Goal: Information Seeking & Learning: Learn about a topic

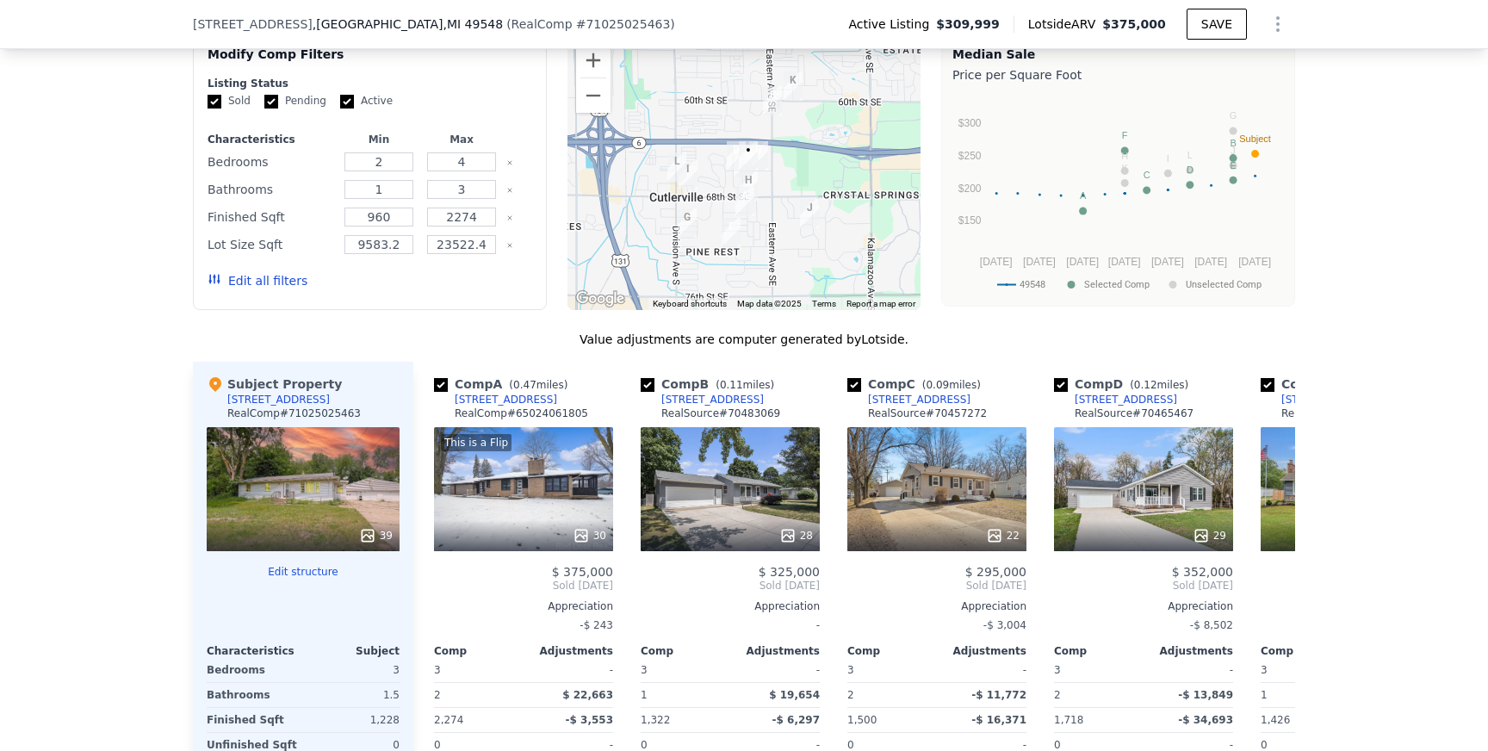
scroll to position [1574, 0]
copy div "6941 Union Ave SE"
drag, startPoint x: 552, startPoint y: 400, endPoint x: 450, endPoint y: 397, distance: 102.5
click at [450, 397] on div "Comp A ( 0.47 miles) 6941 Union Ave SE RealComp # 65024061805" at bounding box center [523, 402] width 179 height 52
copy div "607 66th St SE"
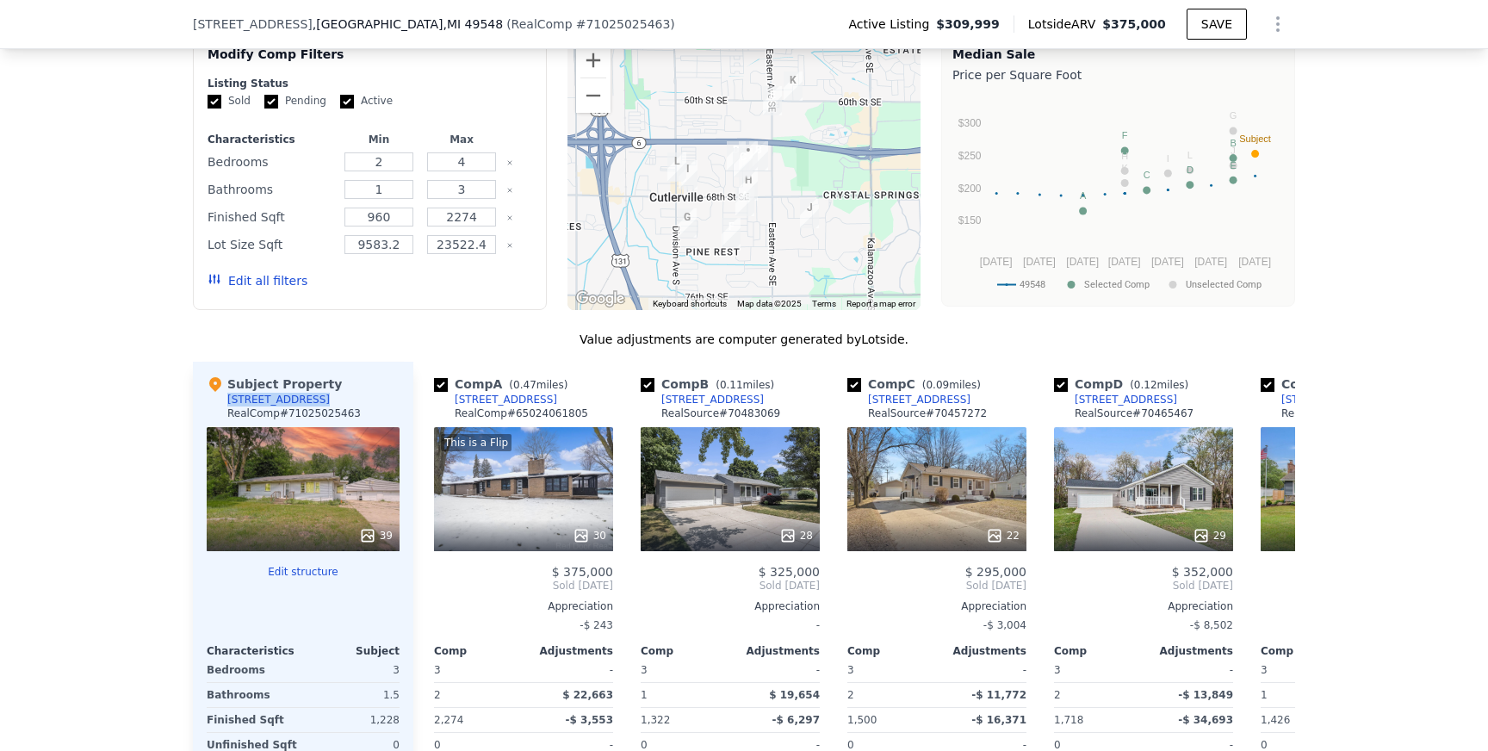
drag, startPoint x: 228, startPoint y: 397, endPoint x: 304, endPoint y: 401, distance: 75.9
click at [304, 401] on div "Subject Property 607 66th St SE RealComp # 71025025463" at bounding box center [303, 402] width 193 height 52
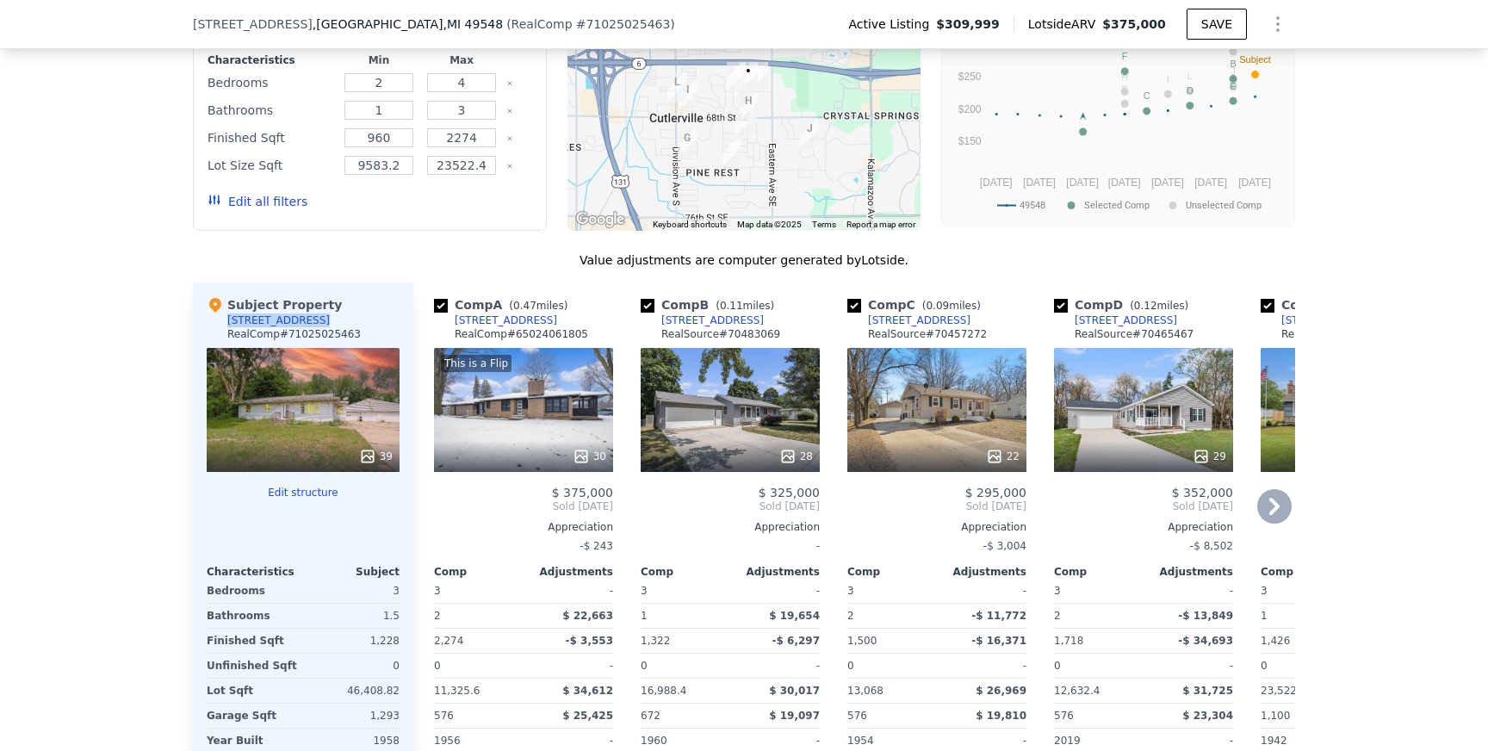
scroll to position [1655, 0]
click at [1108, 320] on div "525 66th St SE" at bounding box center [1126, 320] width 102 height 14
drag, startPoint x: 1134, startPoint y: 302, endPoint x: 1152, endPoint y: 301, distance: 17.3
click at [1152, 301] on span "( 0.12 miles)" at bounding box center [1159, 305] width 72 height 12
copy span "0.12"
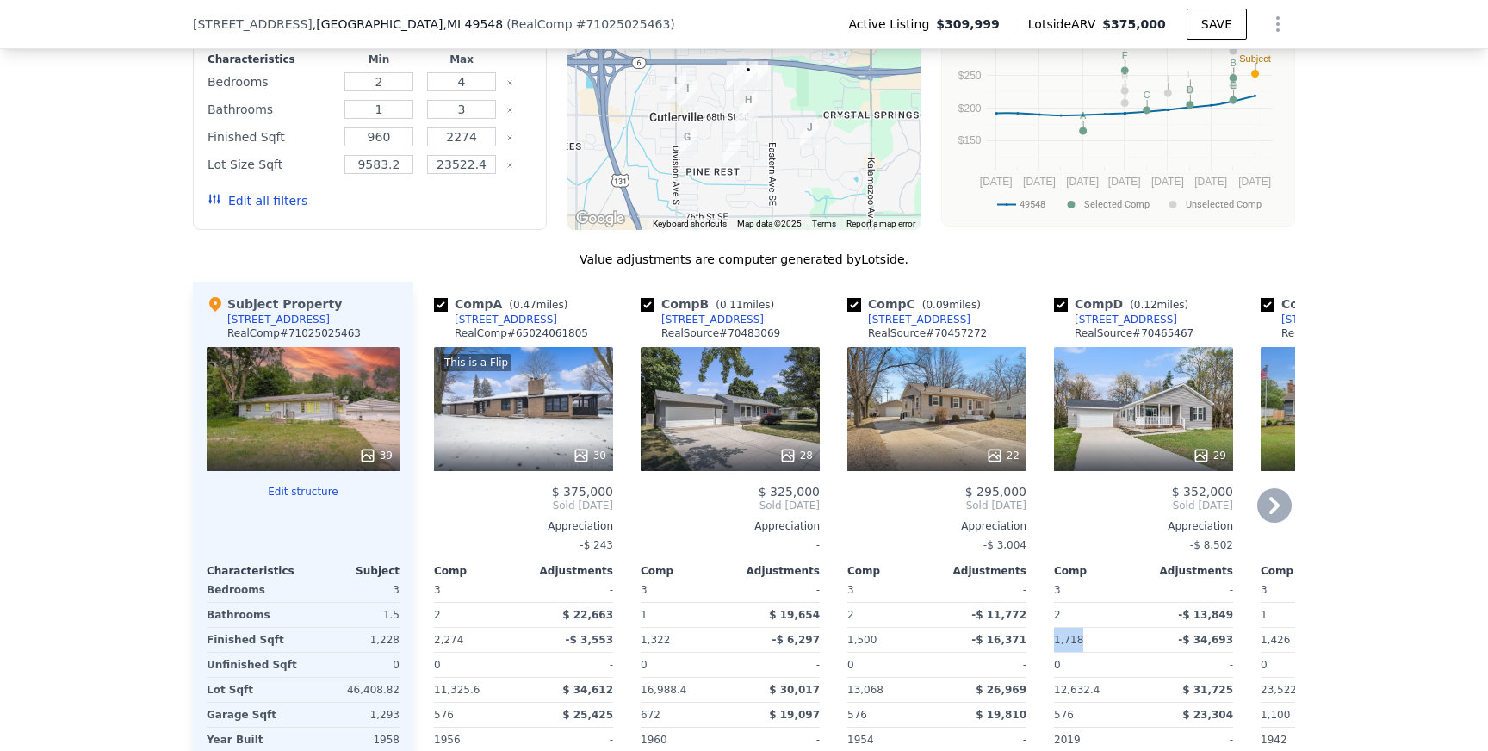
copy span "1,718"
drag, startPoint x: 1053, startPoint y: 638, endPoint x: 1077, endPoint y: 639, distance: 23.3
click at [1077, 639] on div "Comp D ( 0.12 miles) 525 66th St SE RealSource # 70465467 29 $ 352,000 Sold Jun…" at bounding box center [1143, 559] width 193 height 554
click at [675, 320] on div "695 66th St SE" at bounding box center [712, 320] width 102 height 14
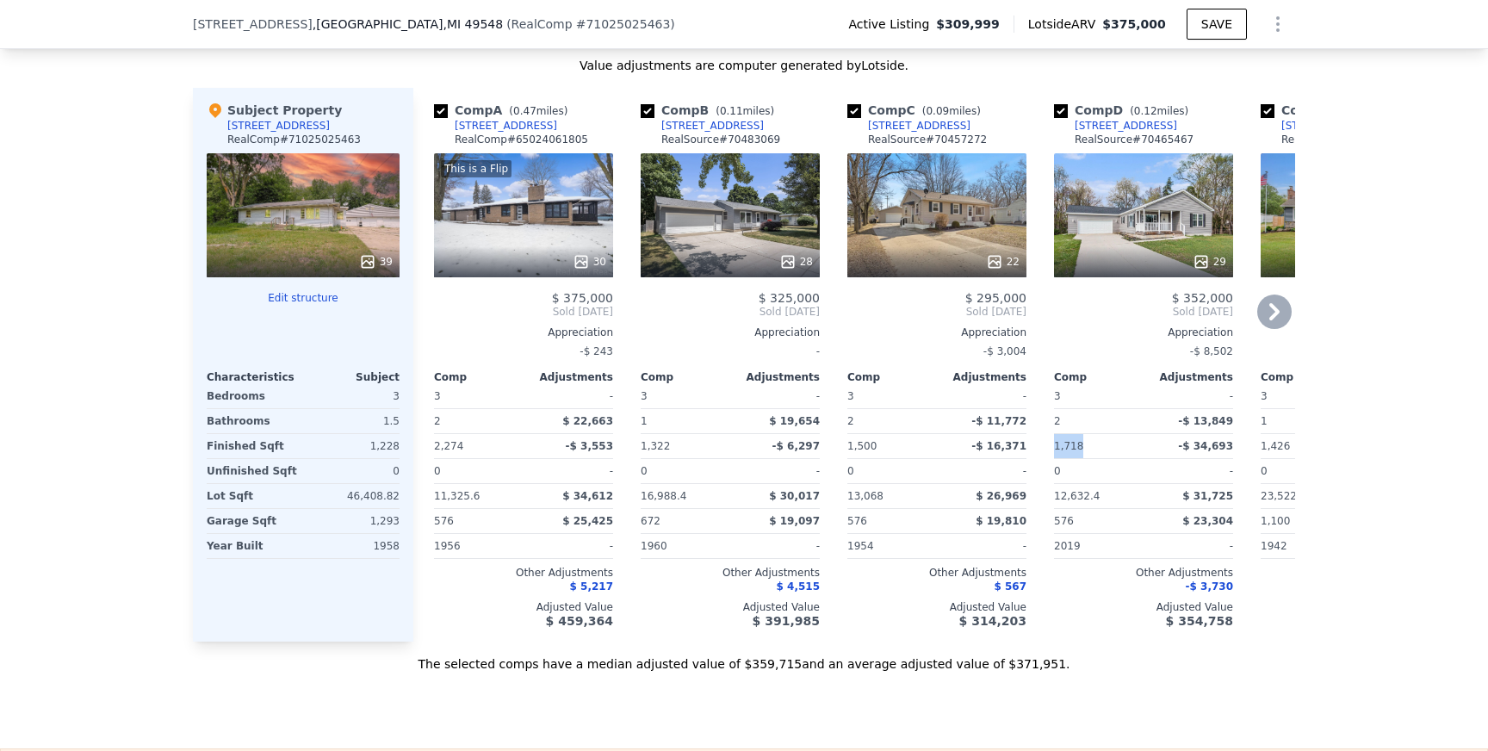
scroll to position [1849, 0]
click at [908, 125] on div "6636 Paris Ave SE" at bounding box center [919, 125] width 102 height 14
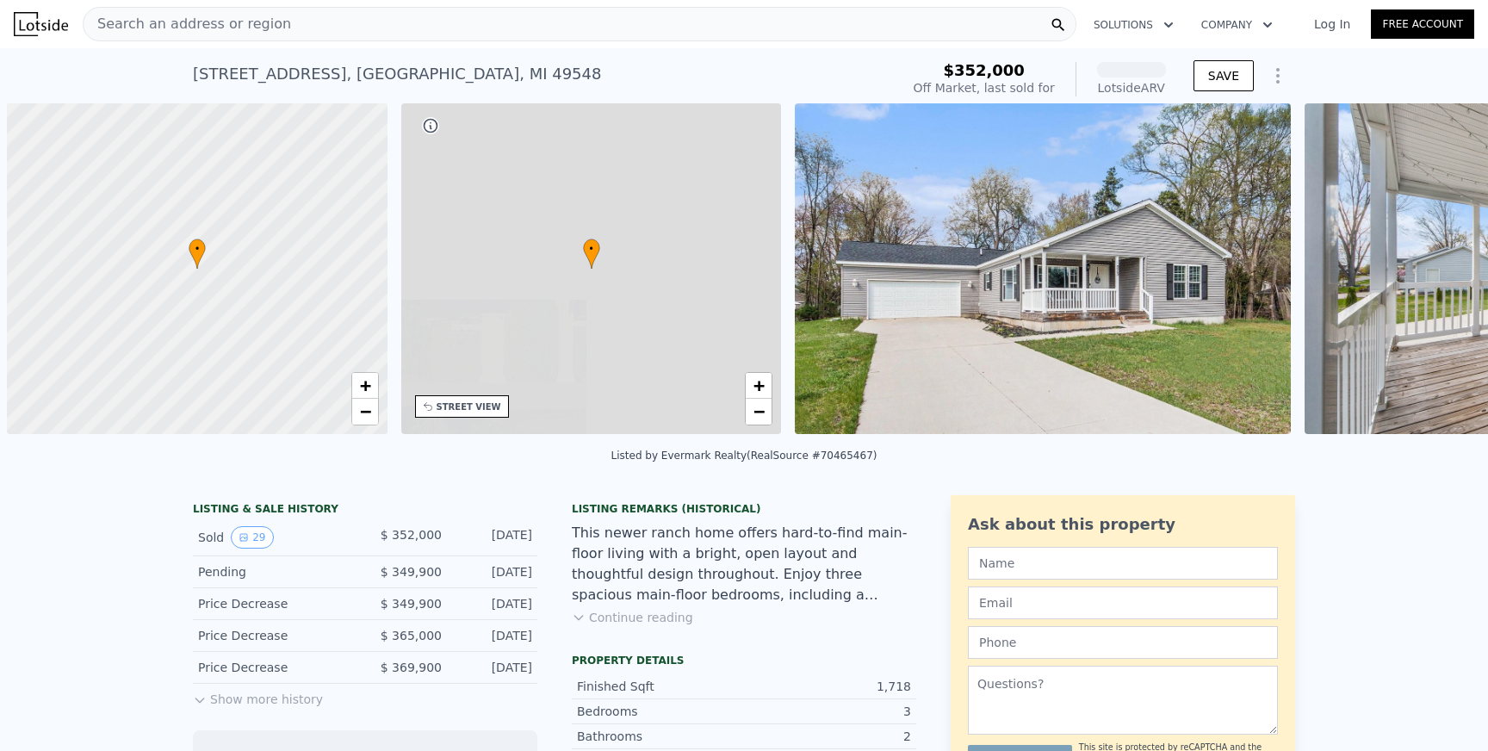
scroll to position [0, 7]
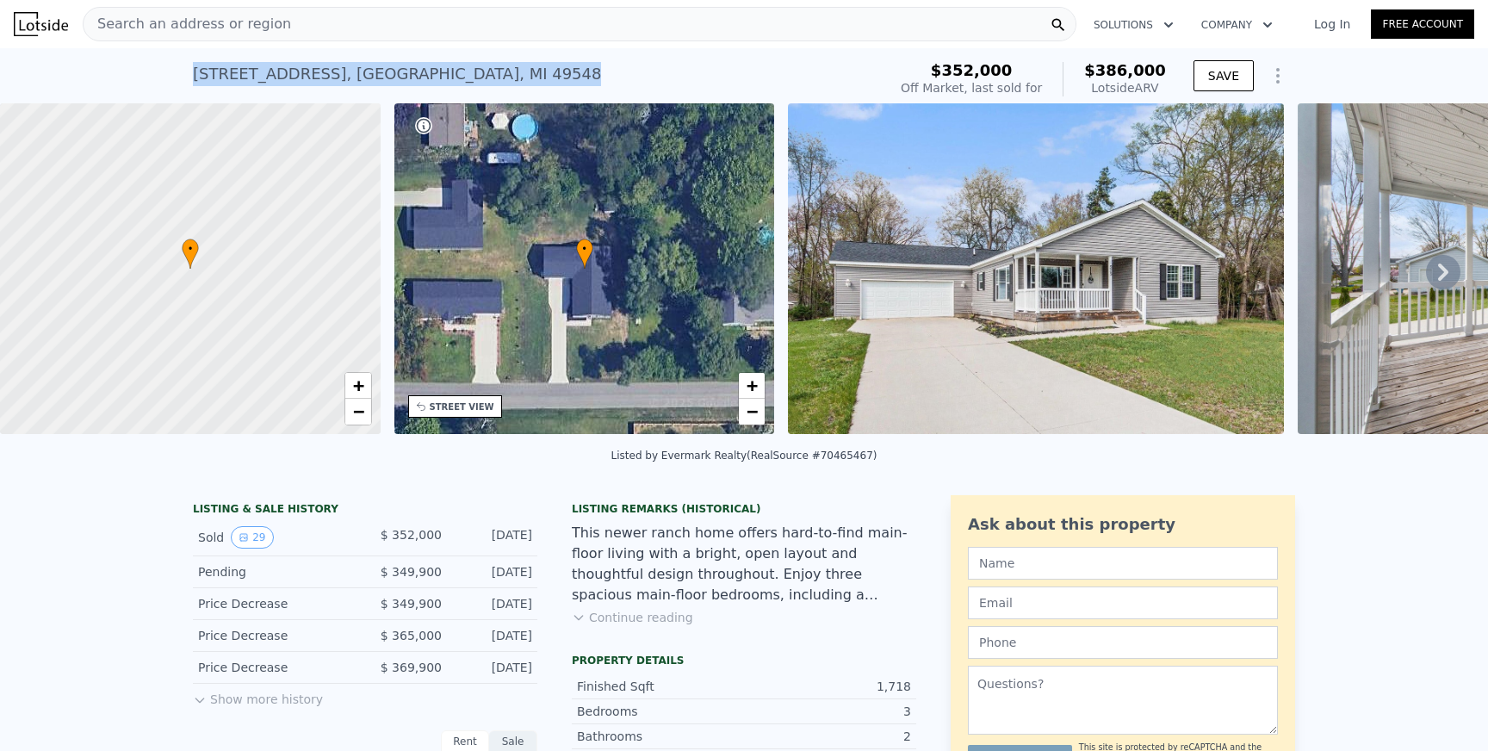
copy div "525 66th St SE , Cutlerville , MI 49548"
drag, startPoint x: 194, startPoint y: 67, endPoint x: 464, endPoint y: 75, distance: 270.6
click at [464, 75] on div "525 66th St SE , Cutlerville , MI 49548 Sold Jun 2025 for $352k (~ARV $386k )" at bounding box center [536, 79] width 687 height 48
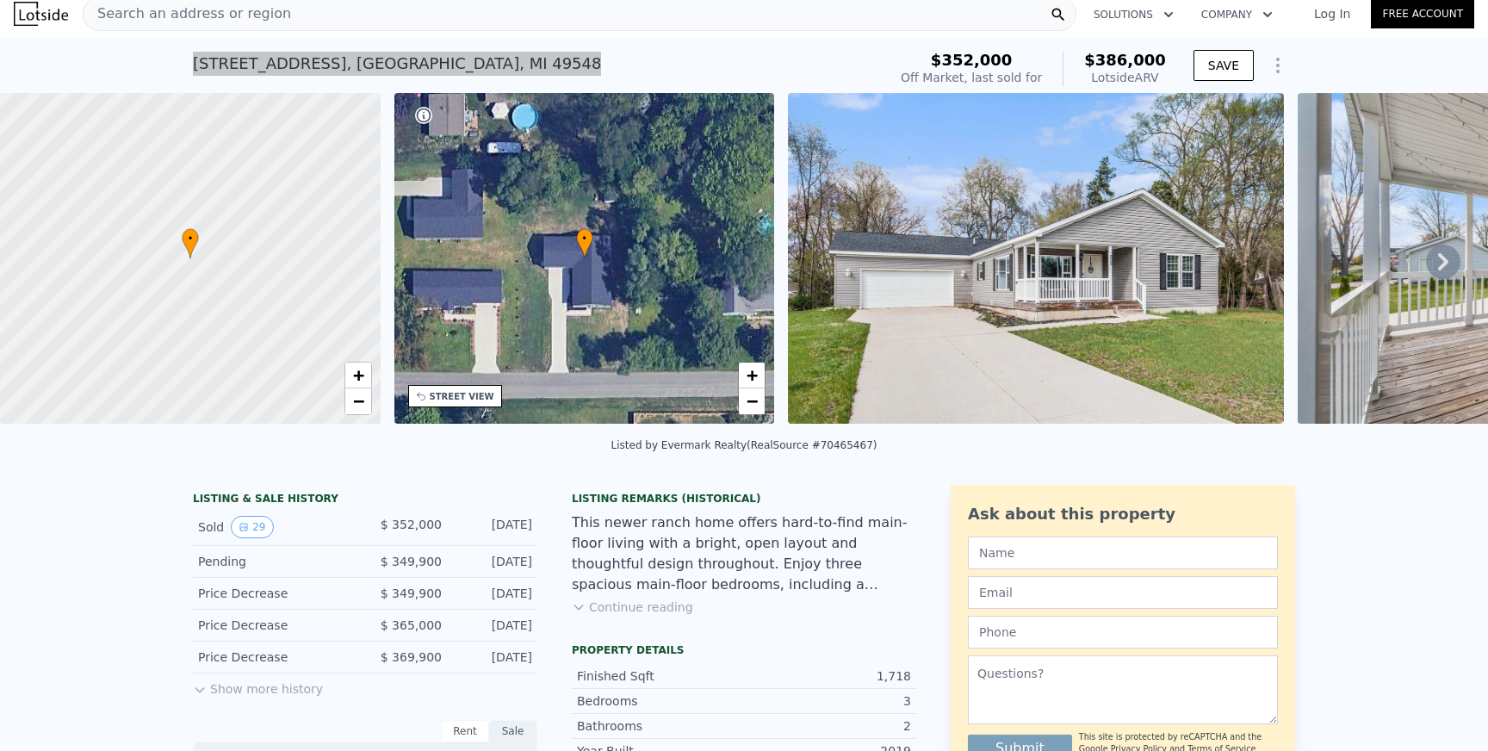
scroll to position [20, 0]
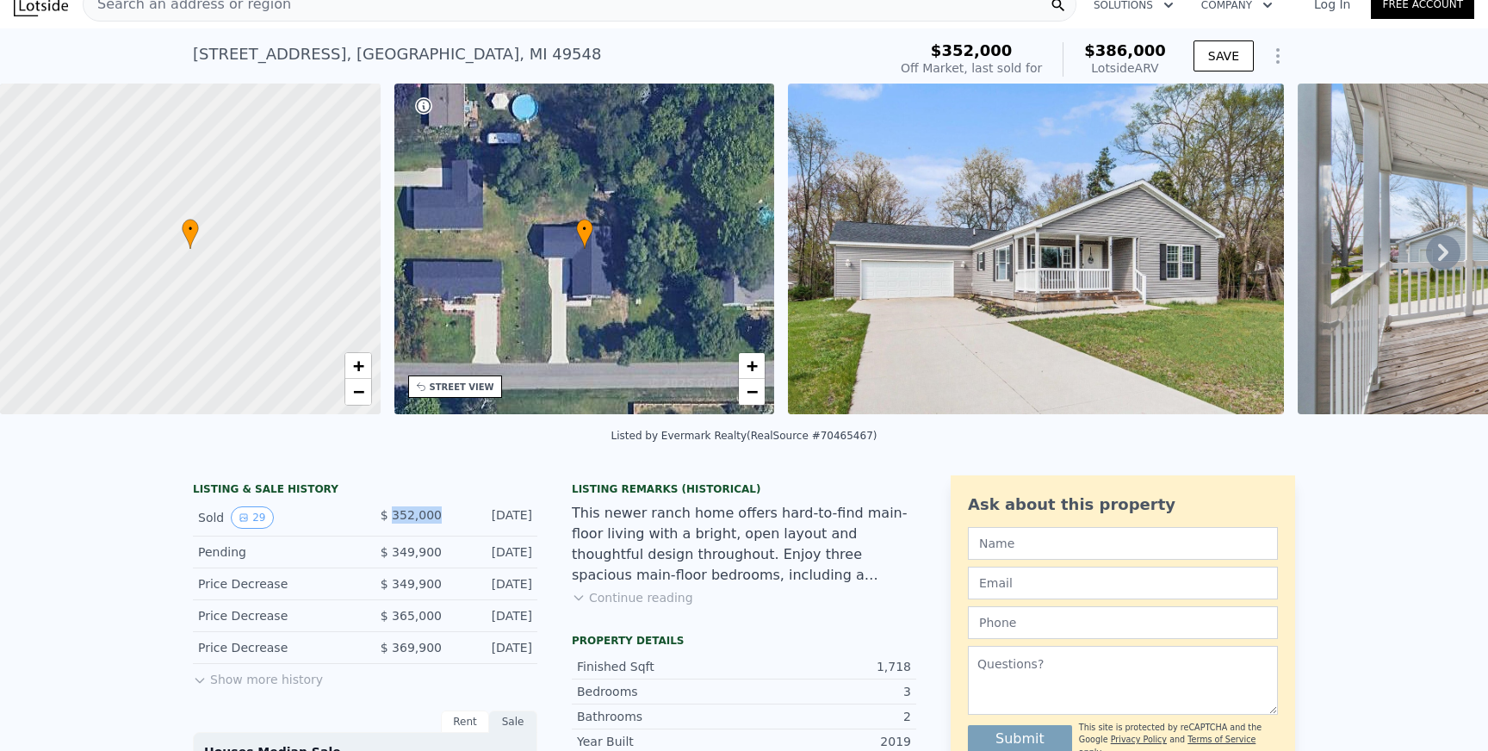
drag, startPoint x: 394, startPoint y: 516, endPoint x: 440, endPoint y: 516, distance: 45.6
click at [440, 516] on span "$ 352,000" at bounding box center [411, 515] width 61 height 14
copy span "352,000"
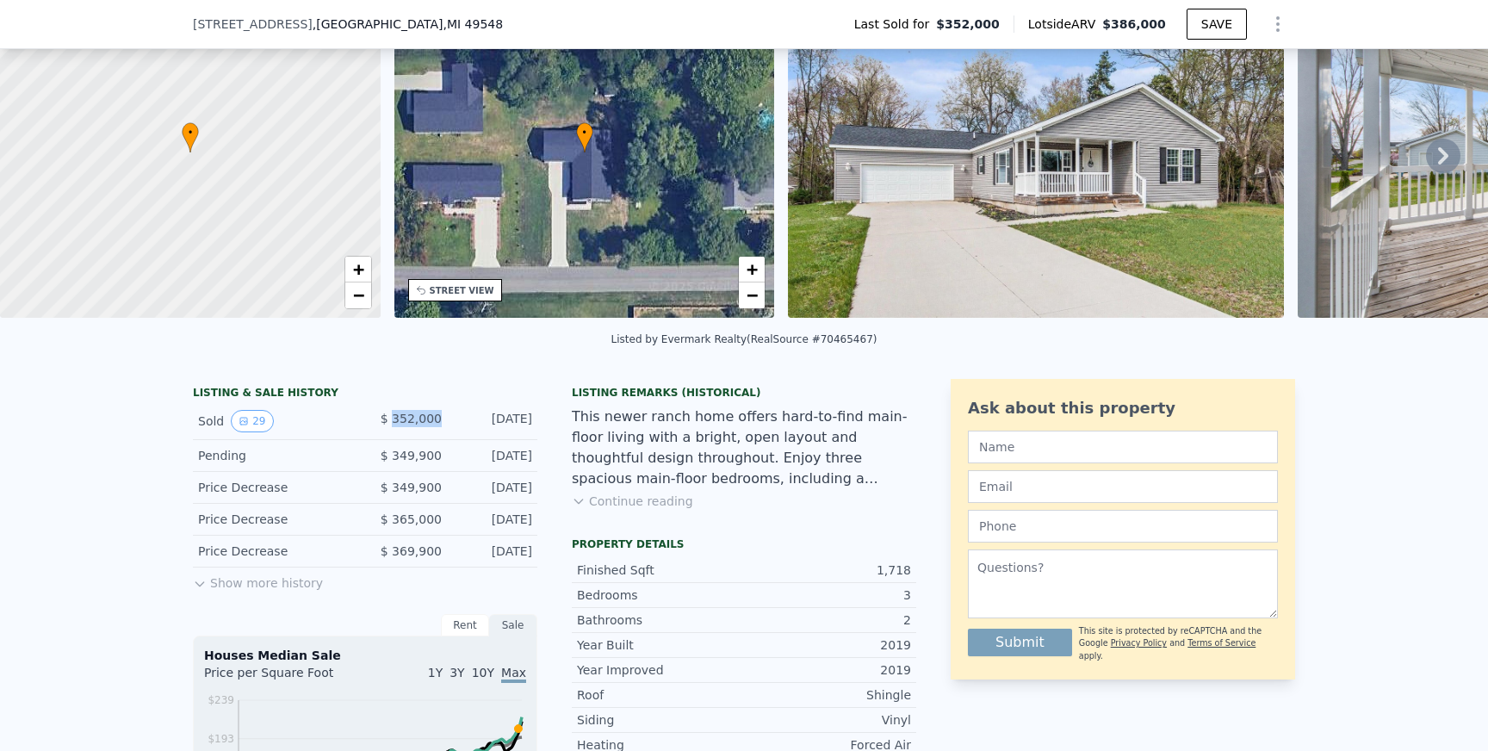
scroll to position [92, 0]
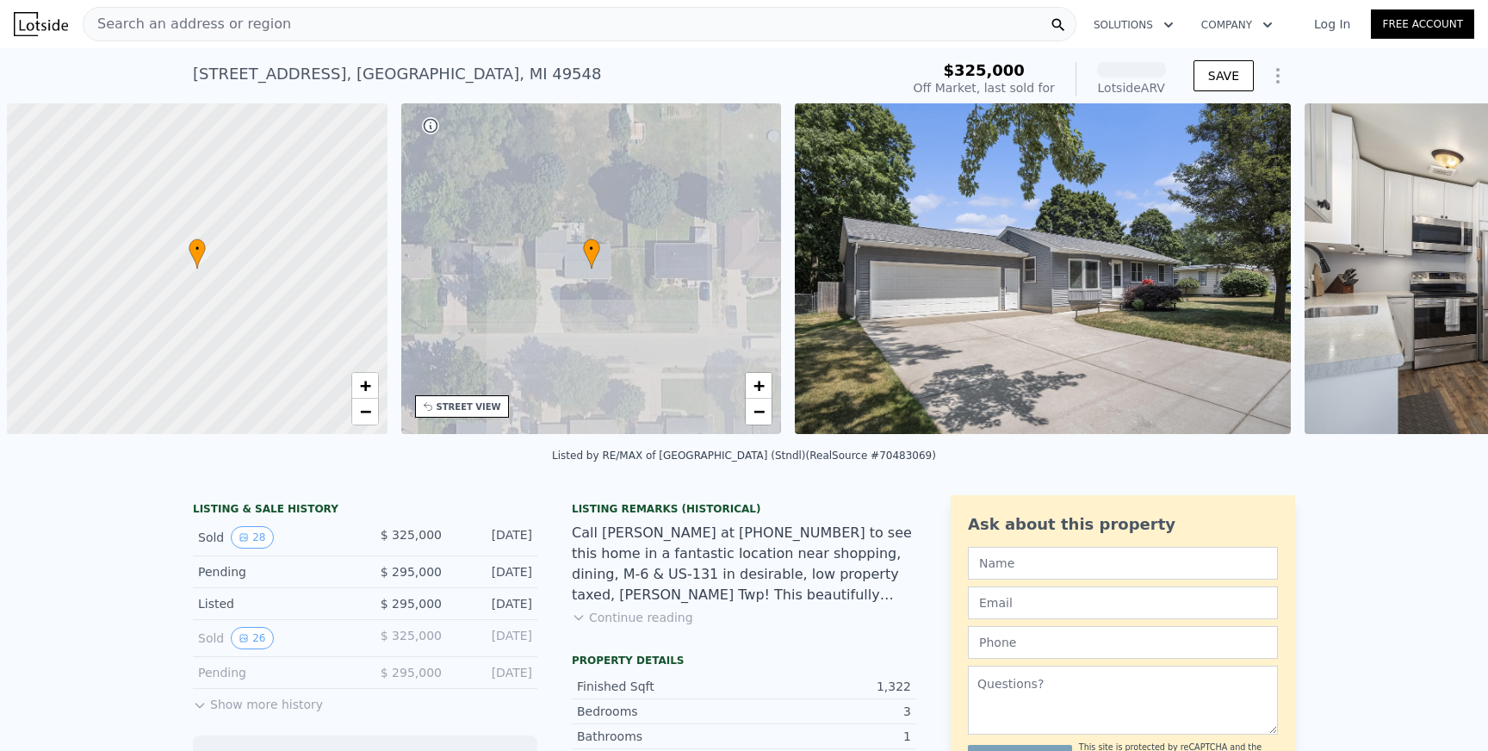
scroll to position [0, 7]
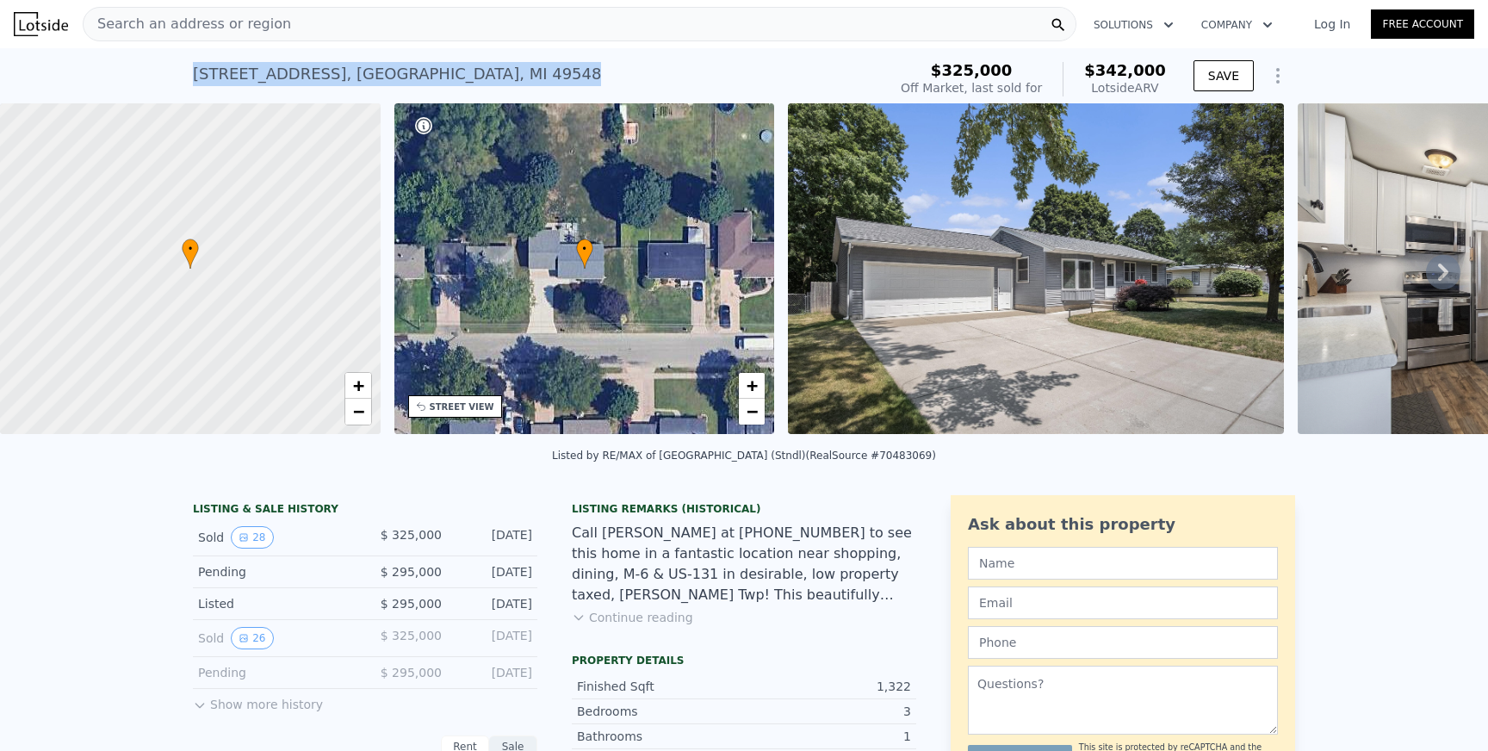
drag, startPoint x: 187, startPoint y: 71, endPoint x: 465, endPoint y: 80, distance: 278.4
click at [465, 80] on div "695 66th St SE , Cutlerville , MI 49548 Sold Aug 2025 for $325k (~ARV $342k ) $…" at bounding box center [744, 75] width 1488 height 55
copy div "695 66th St SE , Cutlerville , MI 49548"
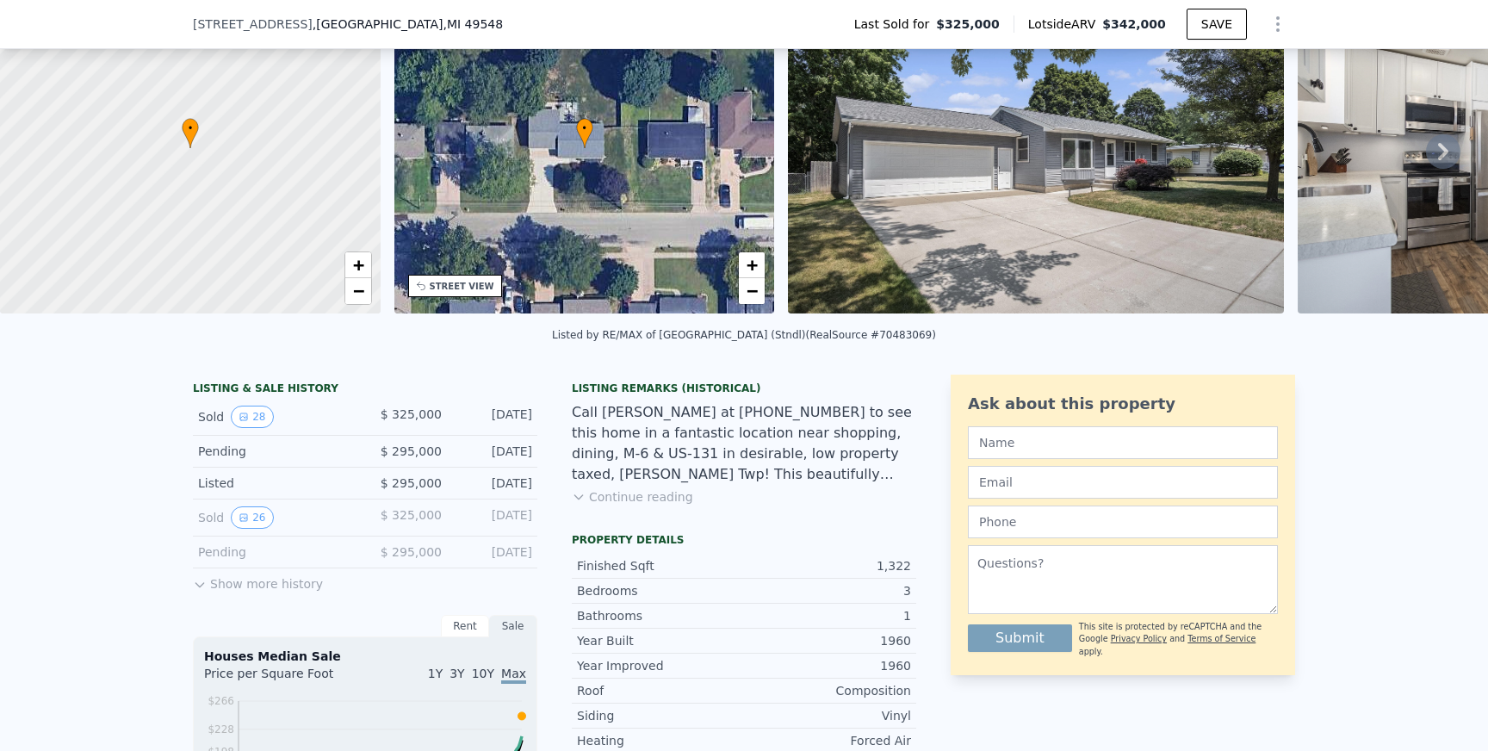
scroll to position [54, 0]
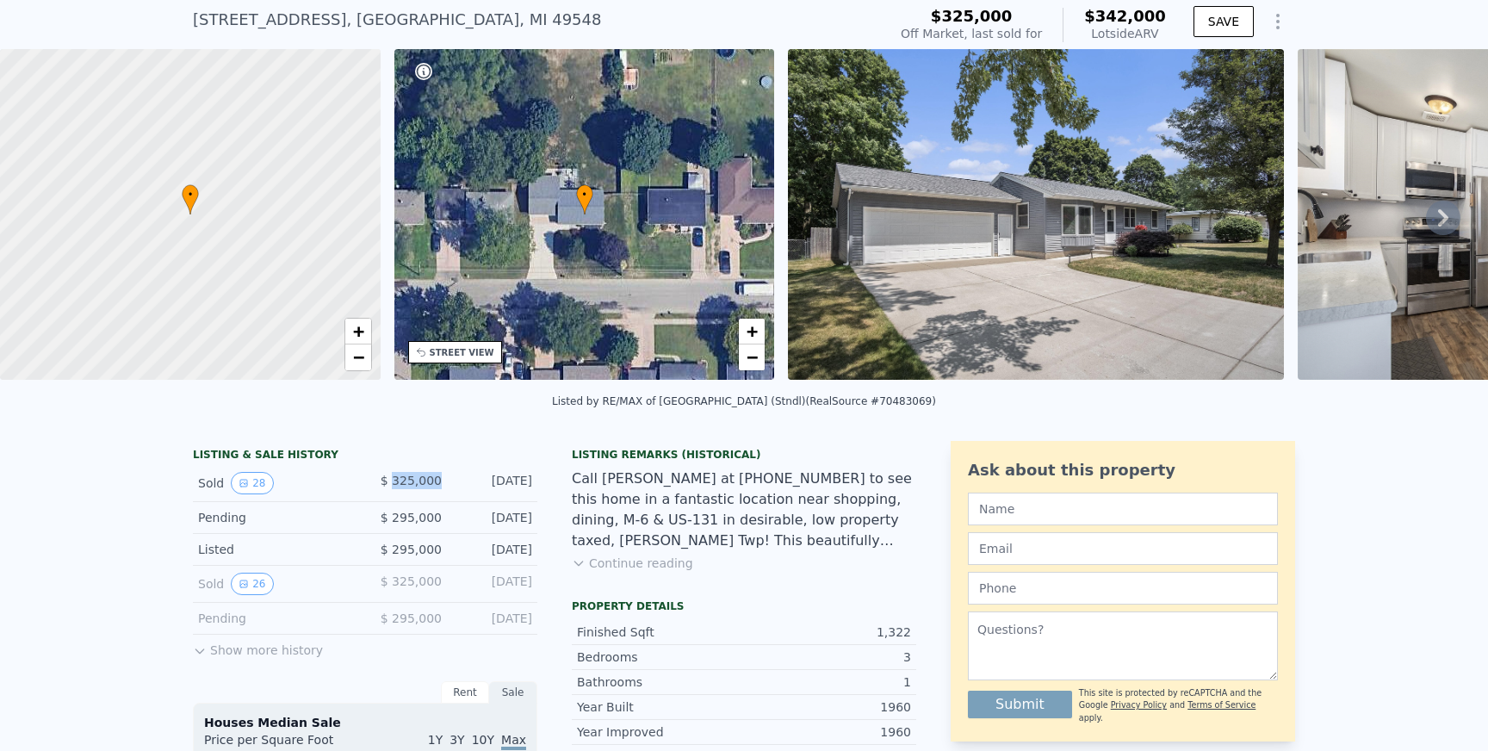
drag, startPoint x: 394, startPoint y: 481, endPoint x: 439, endPoint y: 481, distance: 45.7
click at [439, 481] on span "$ 325,000" at bounding box center [411, 481] width 61 height 14
copy span "325,000"
click at [335, 16] on div "695 66th St SE , Cutlerville , MI 49548" at bounding box center [397, 20] width 408 height 24
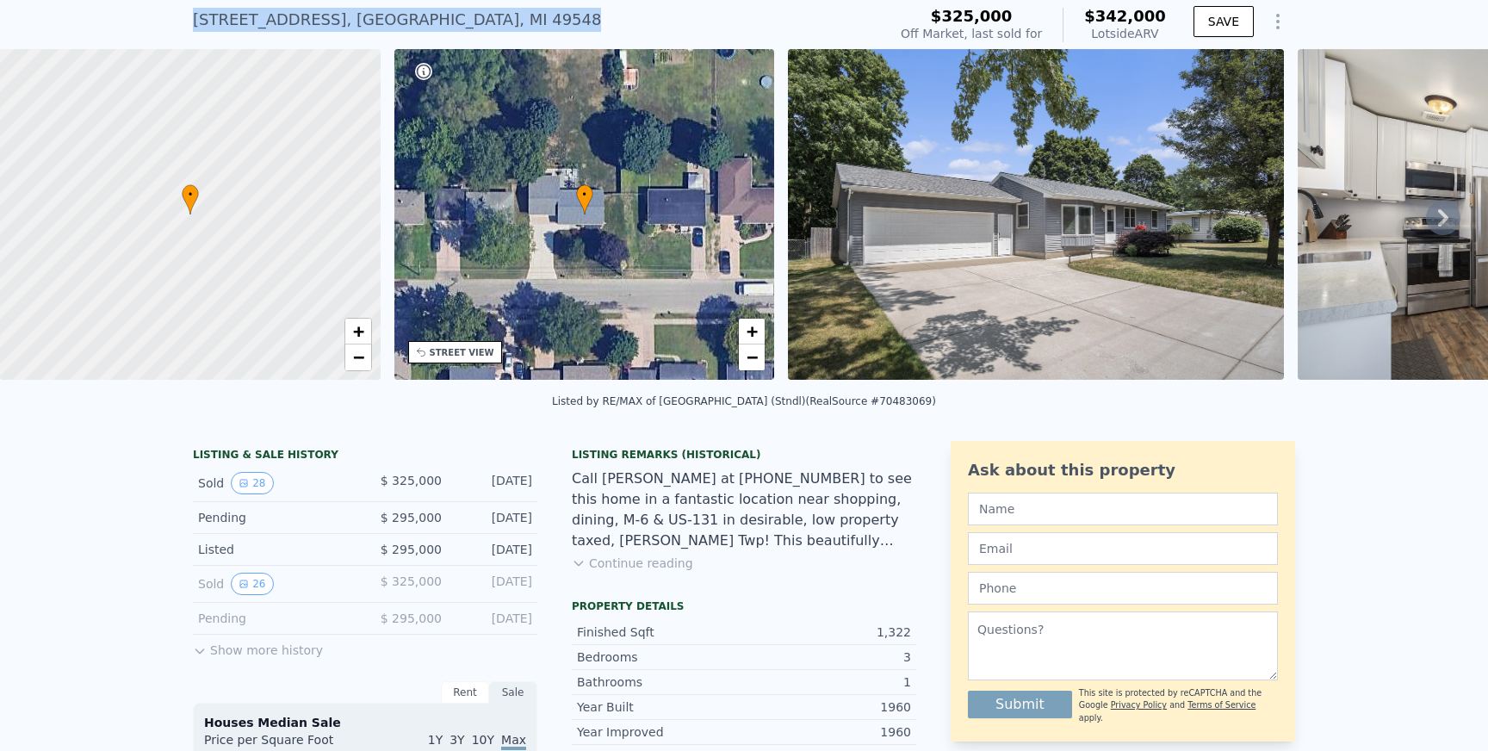
click at [335, 16] on div "695 66th St SE , Cutlerville , MI 49548" at bounding box center [397, 20] width 408 height 24
copy div "695 66th St SE , Cutlerville , MI 49548 Sold Aug 2025 for $325k (~ARV $342k )"
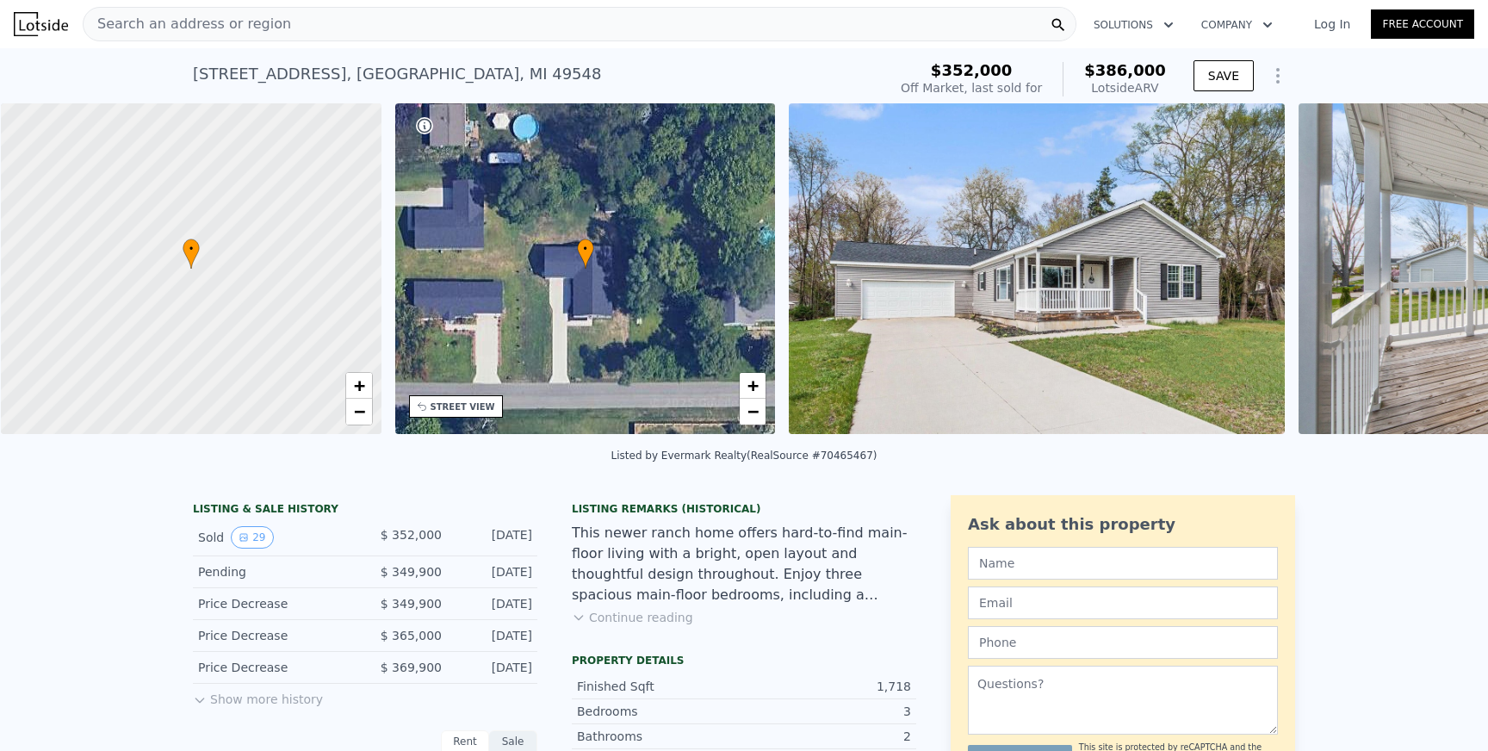
scroll to position [0, 7]
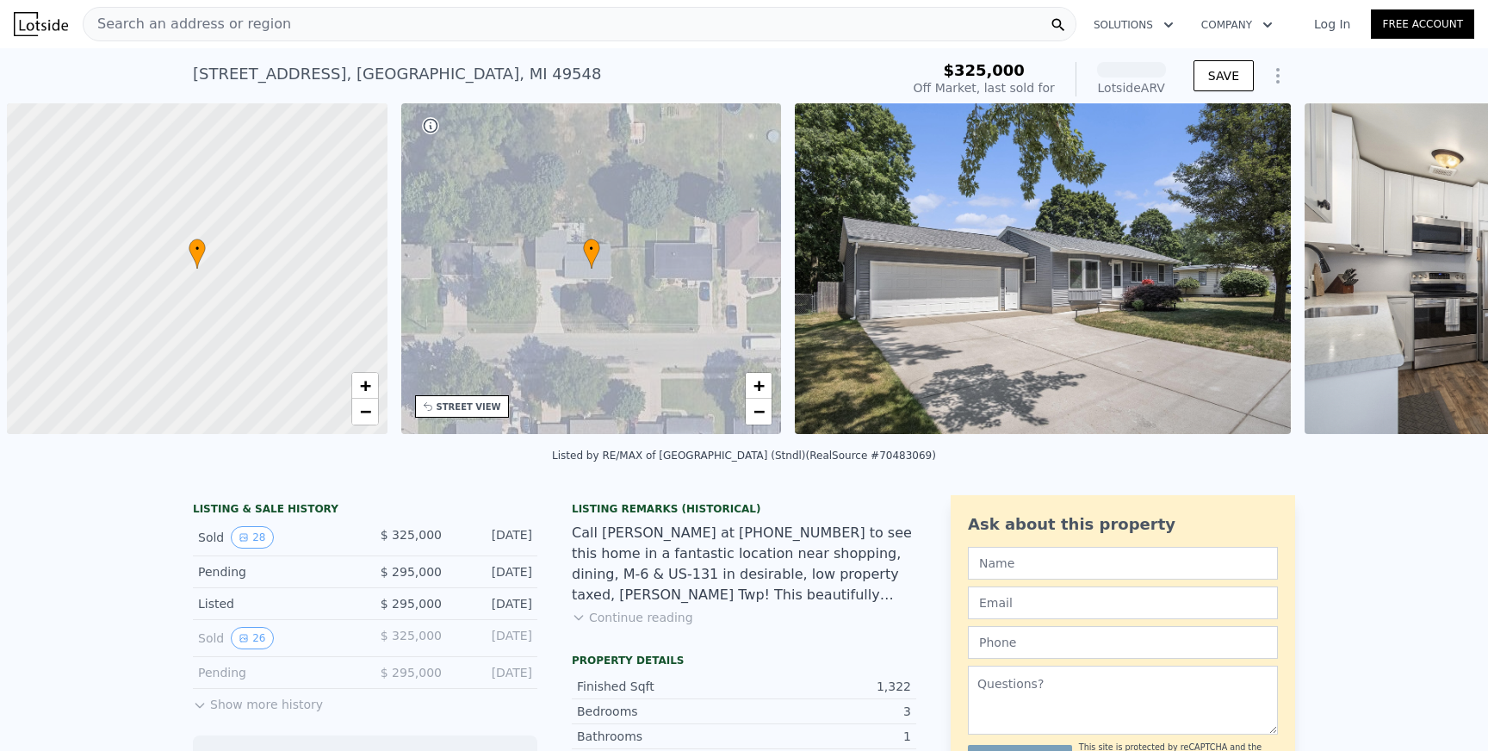
scroll to position [0, 7]
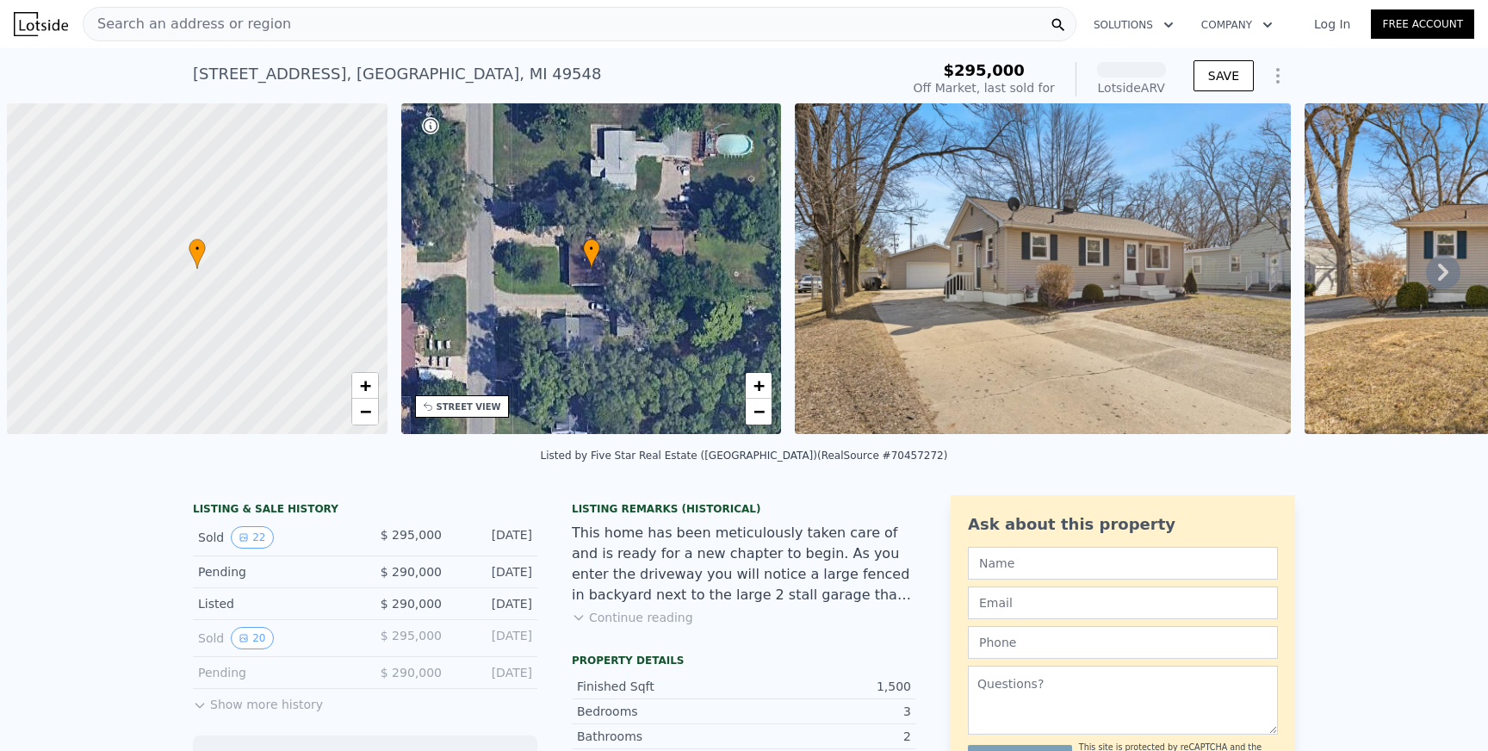
scroll to position [0, 7]
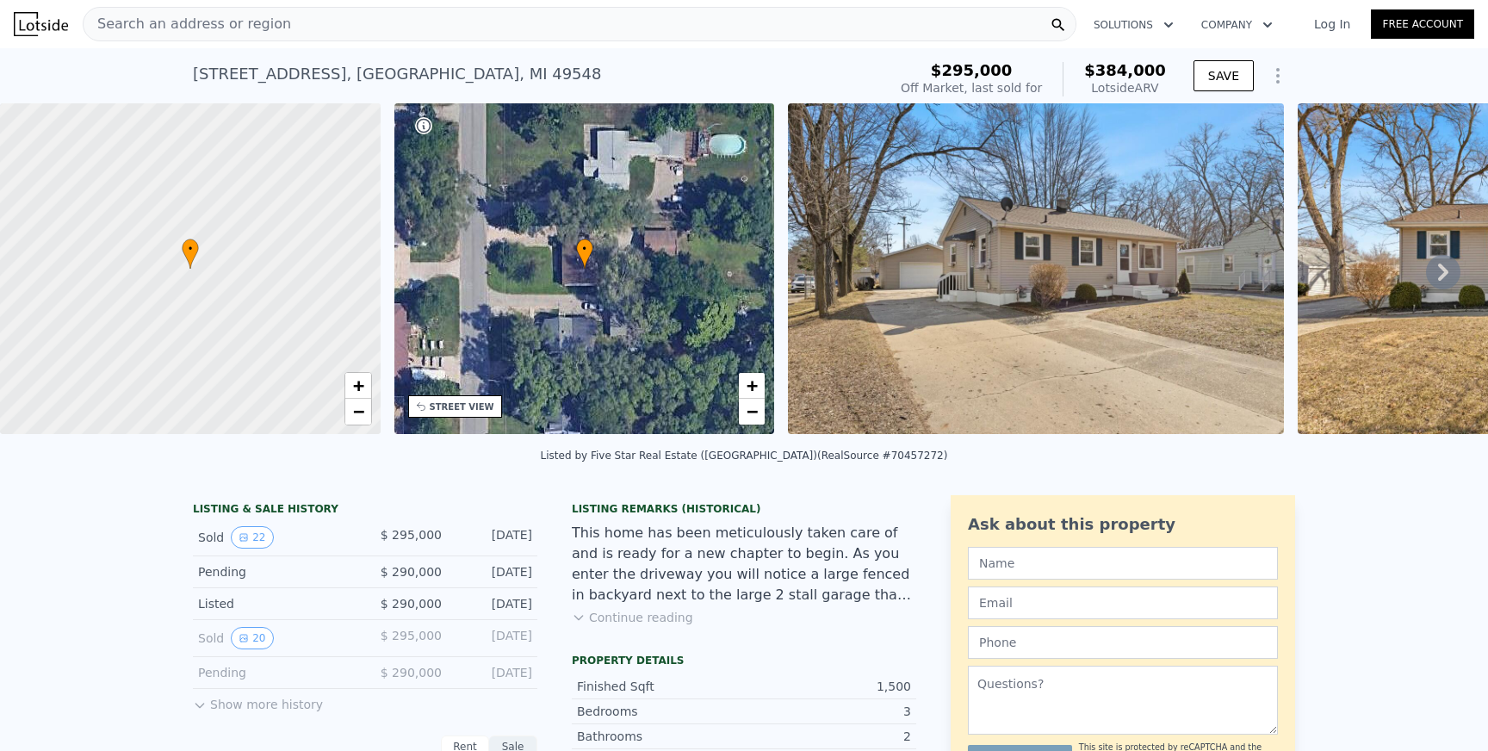
drag, startPoint x: 338, startPoint y: 74, endPoint x: 319, endPoint y: 84, distance: 22.0
click at [319, 84] on div "6636 Paris Ave SE , Cutlerville , MI 49548" at bounding box center [397, 74] width 408 height 24
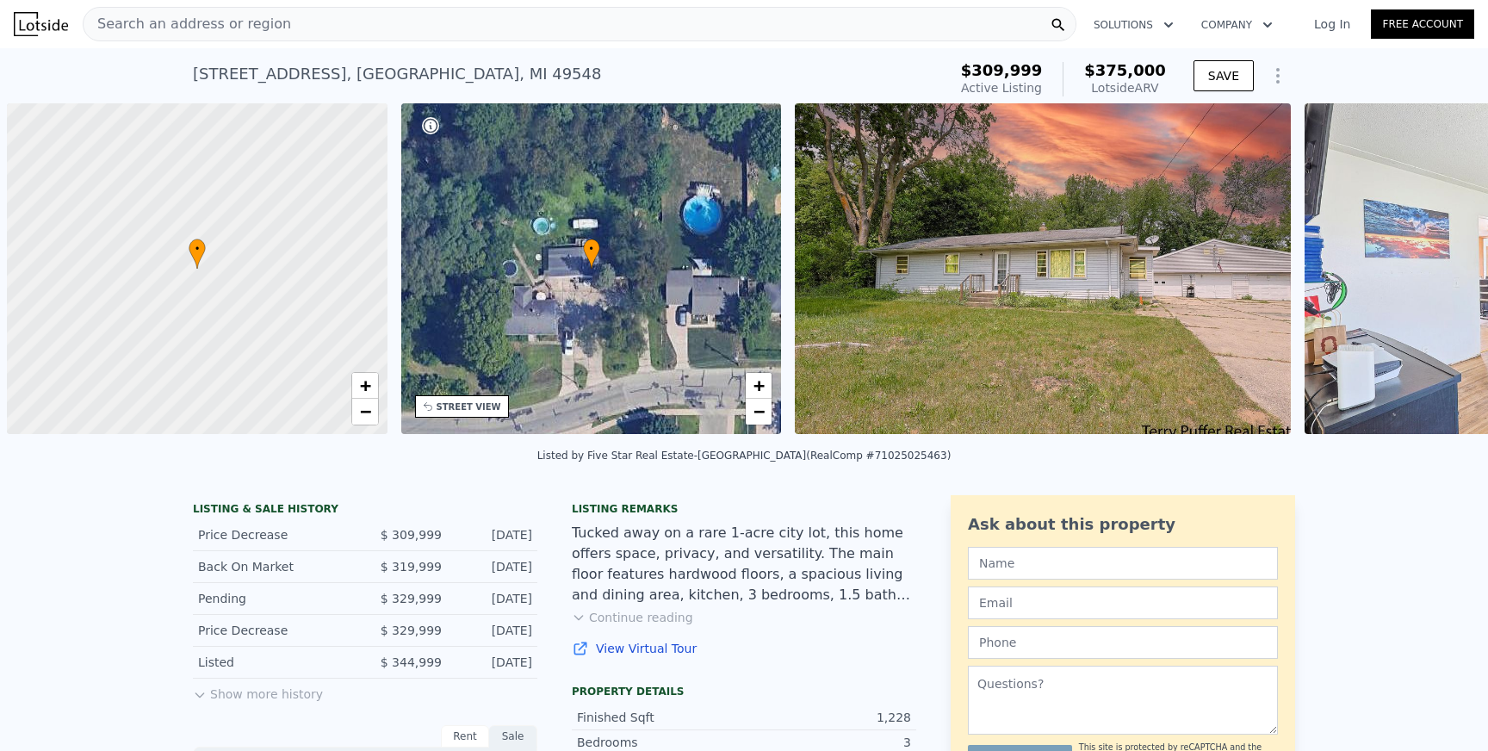
scroll to position [0, 7]
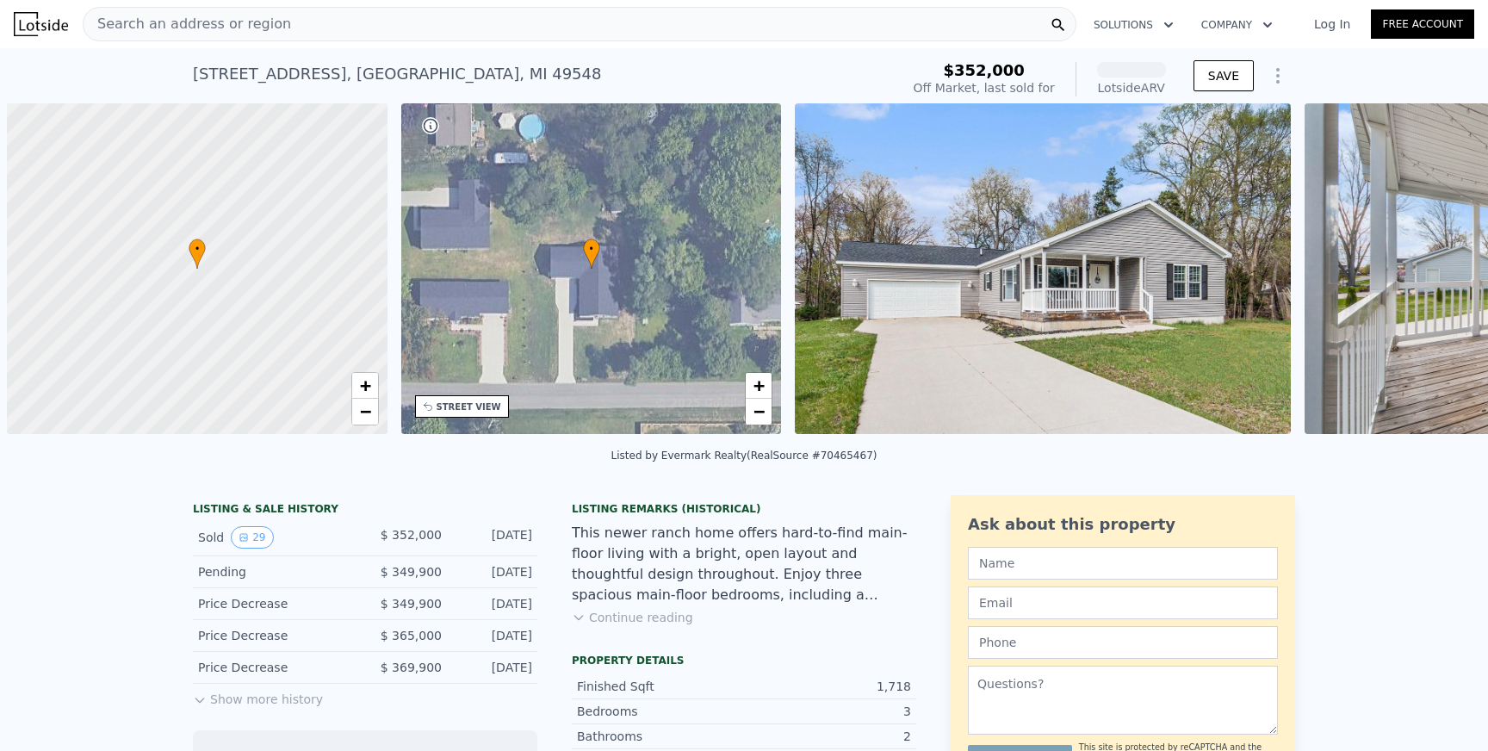
scroll to position [0, 7]
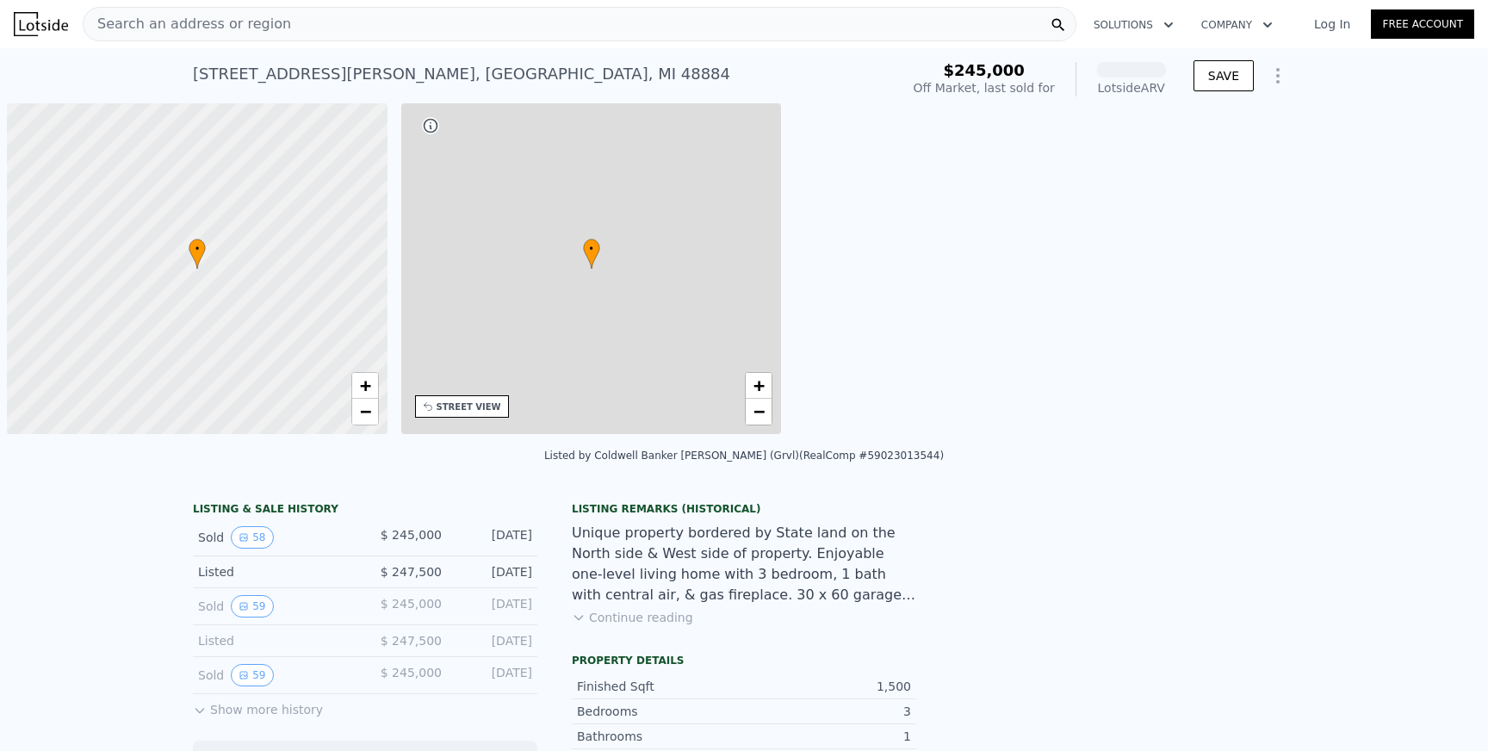
scroll to position [0, 7]
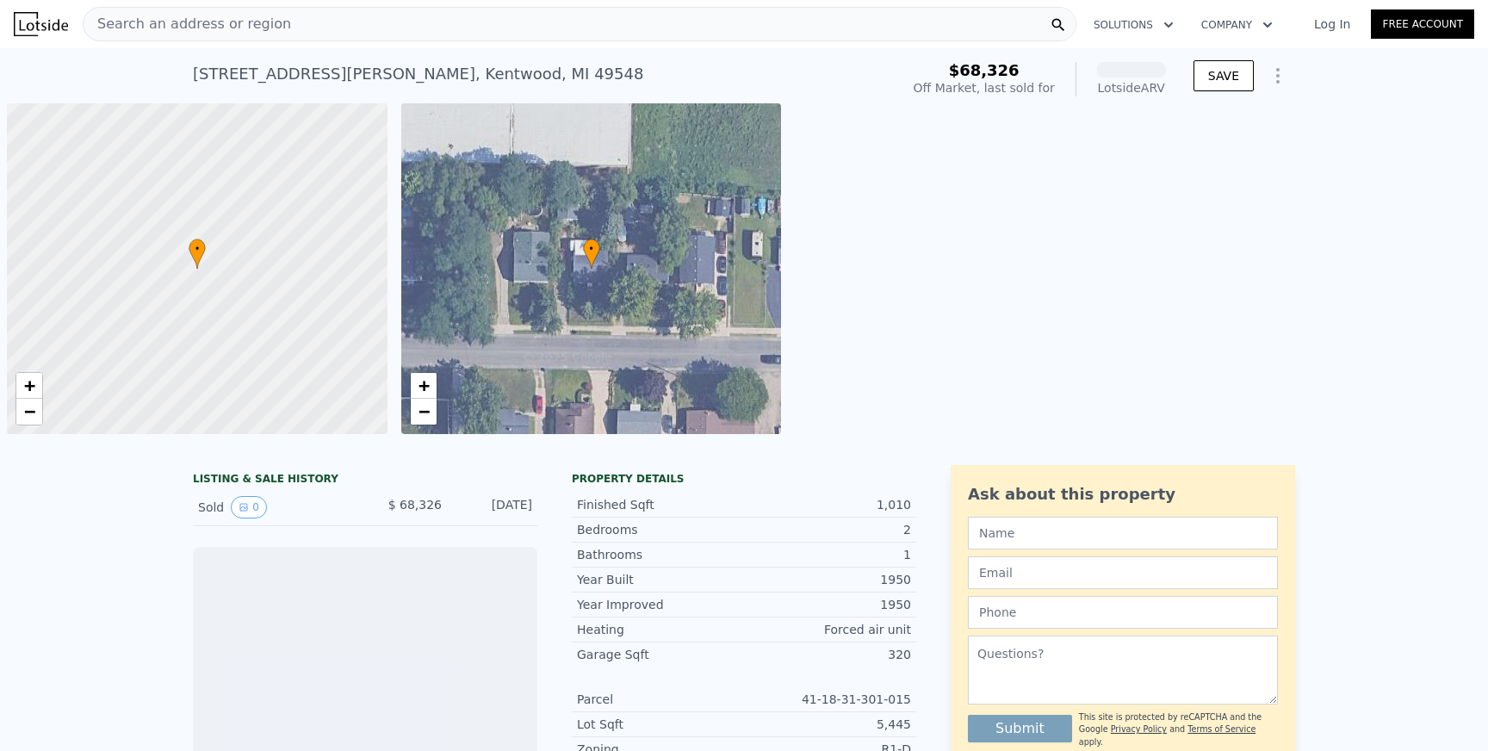
scroll to position [0, 7]
